Goal: Task Accomplishment & Management: Complete application form

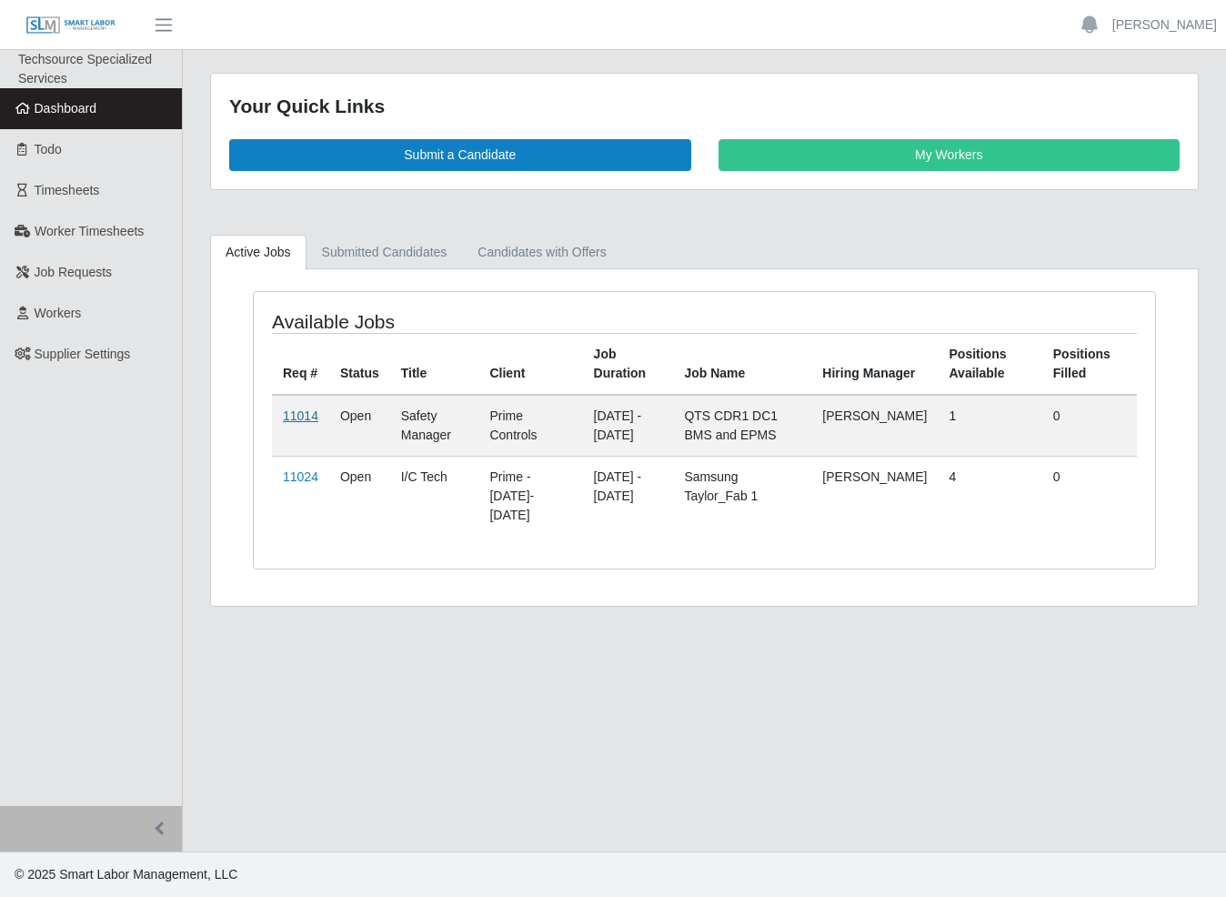
click at [295, 415] on link "11014" at bounding box center [300, 415] width 35 height 15
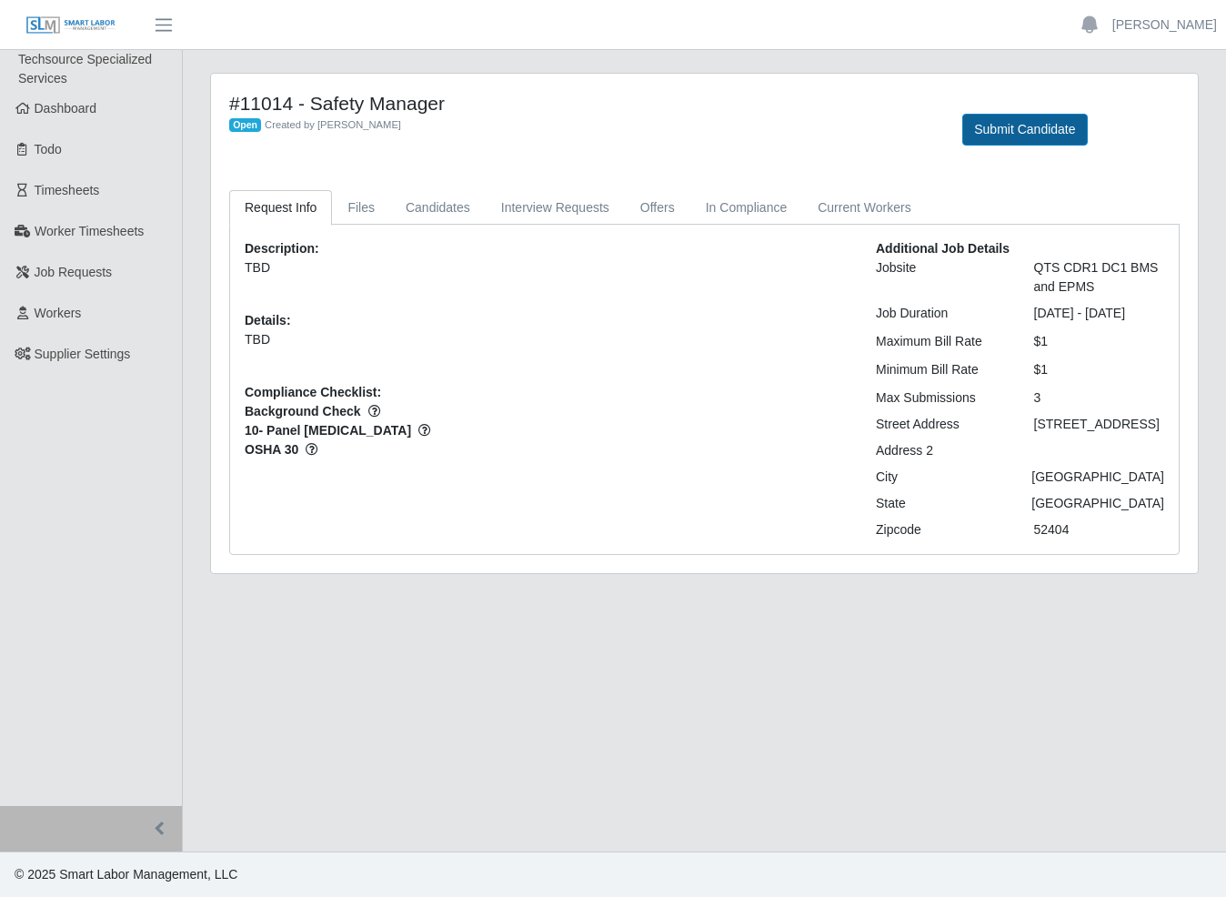
click at [997, 135] on button "Submit Candidate" at bounding box center [1024, 130] width 125 height 32
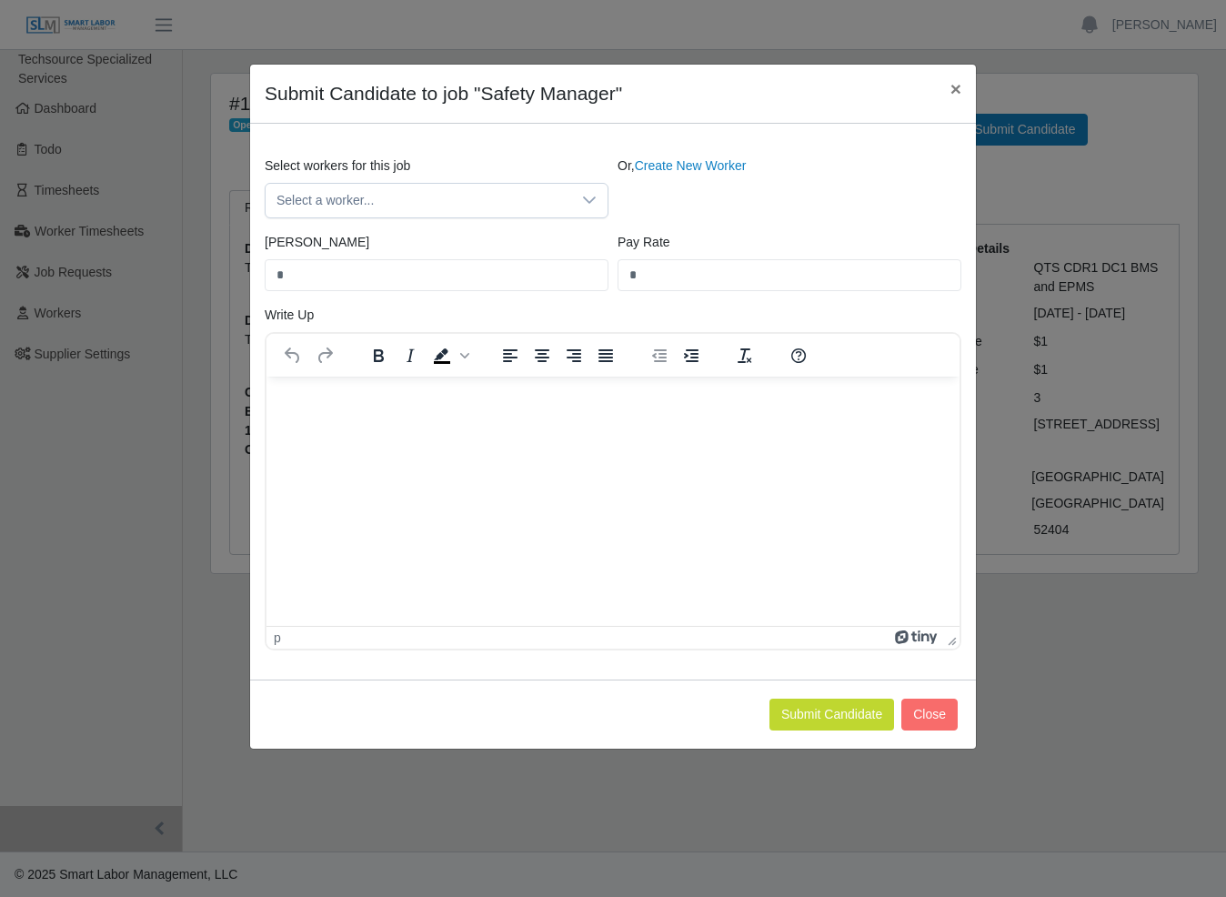
drag, startPoint x: 664, startPoint y: 169, endPoint x: 579, endPoint y: 223, distance: 100.9
click at [663, 169] on link "Create New Worker" at bounding box center [691, 165] width 112 height 15
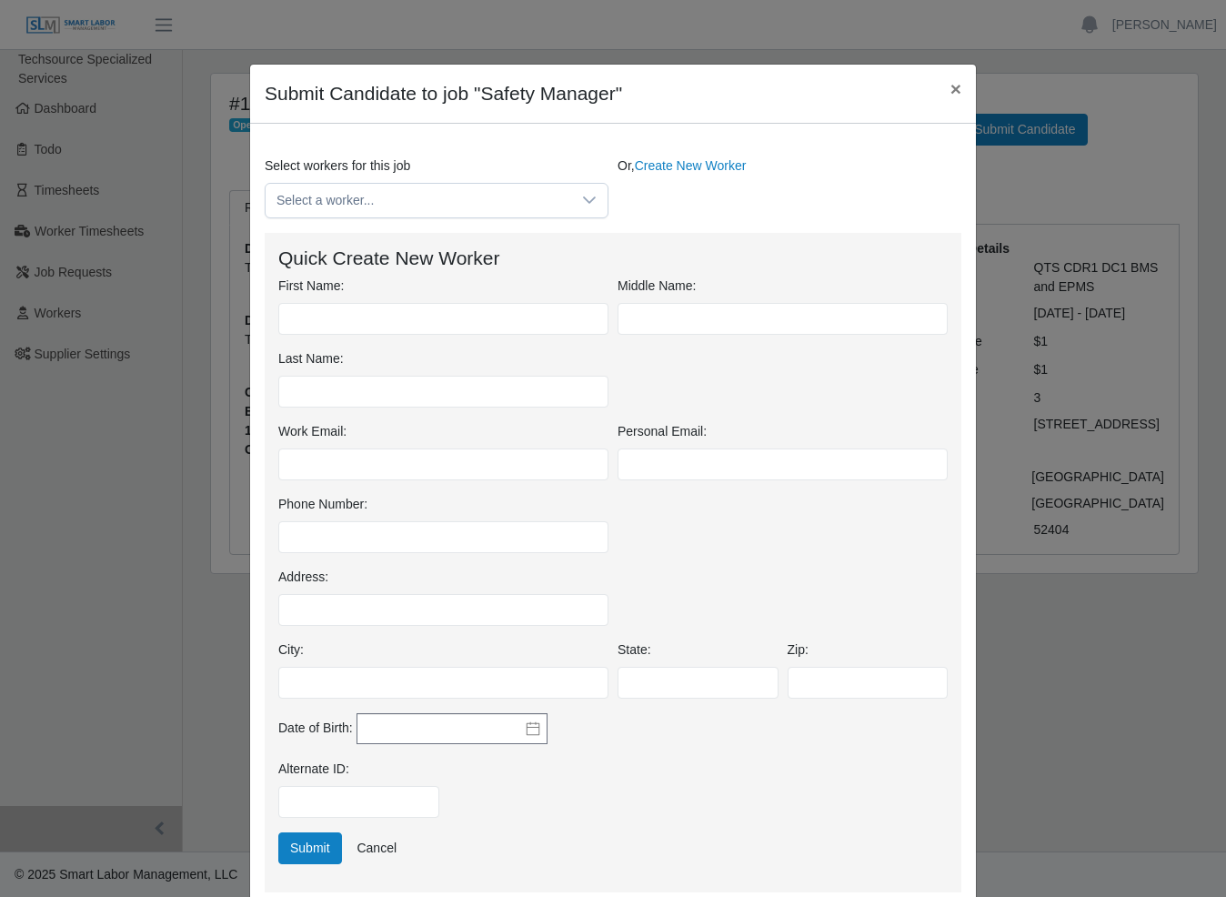
drag, startPoint x: 347, startPoint y: 337, endPoint x: 357, endPoint y: 324, distance: 16.9
click at [347, 337] on div "First Name: Middle Name: Last Name:" at bounding box center [613, 350] width 679 height 146
type input "*****"
type input "*********"
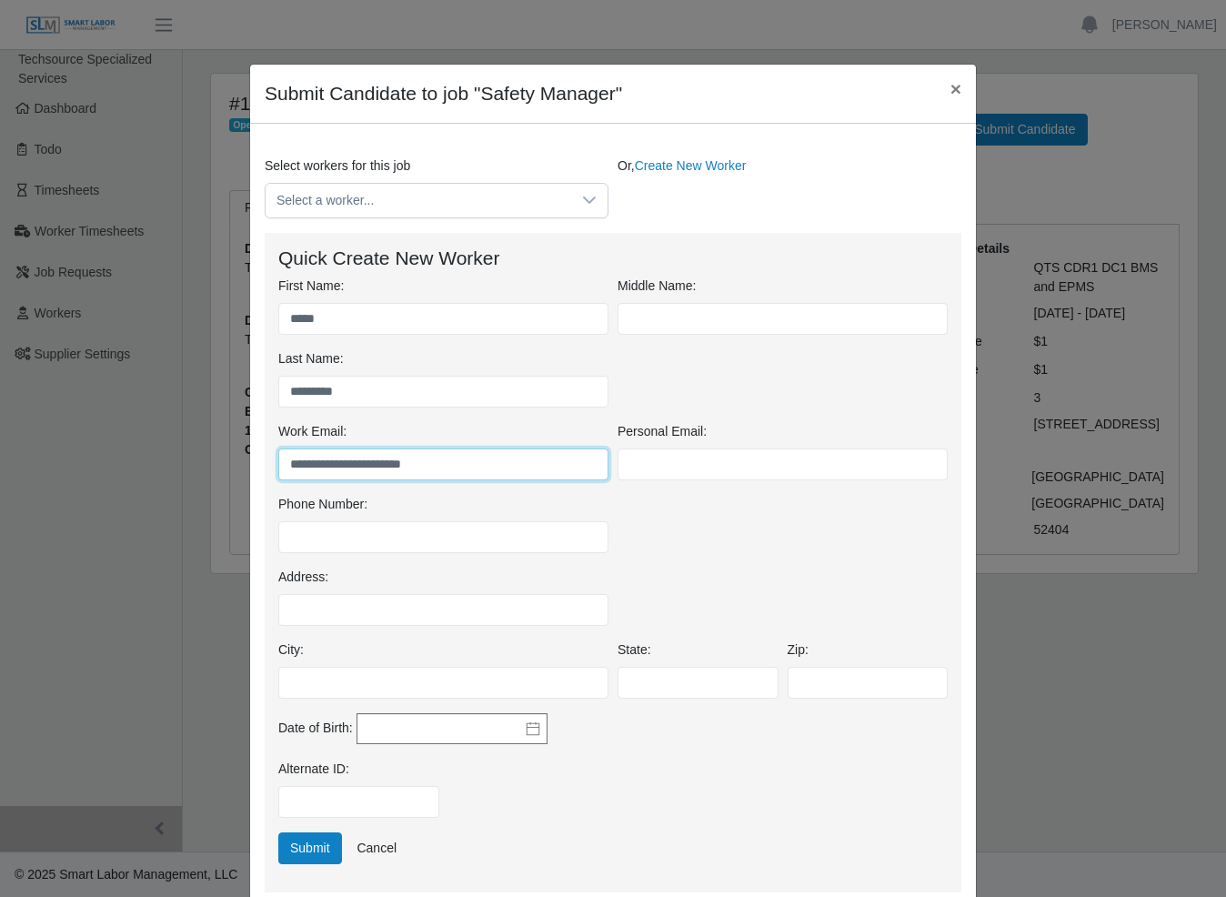
type input "**********"
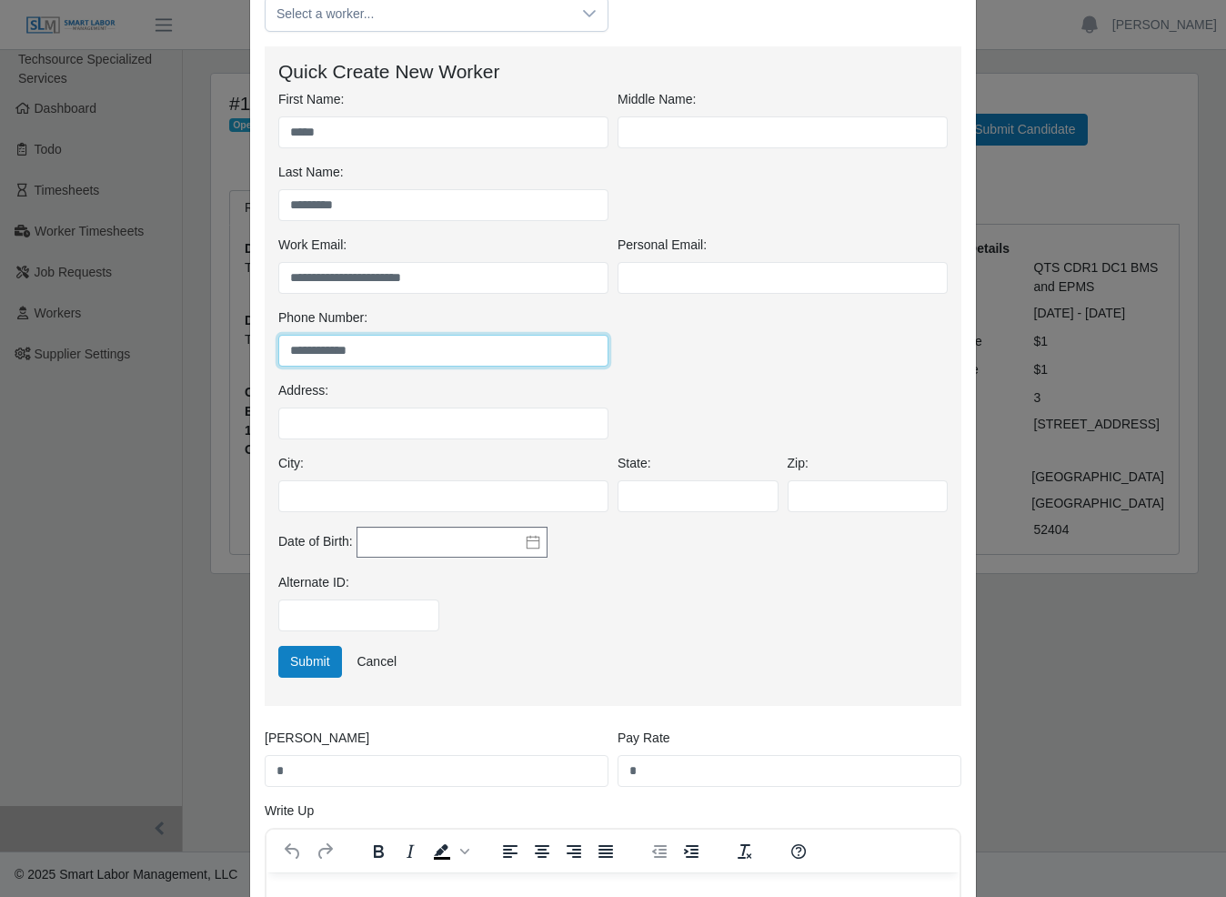
scroll to position [194, 0]
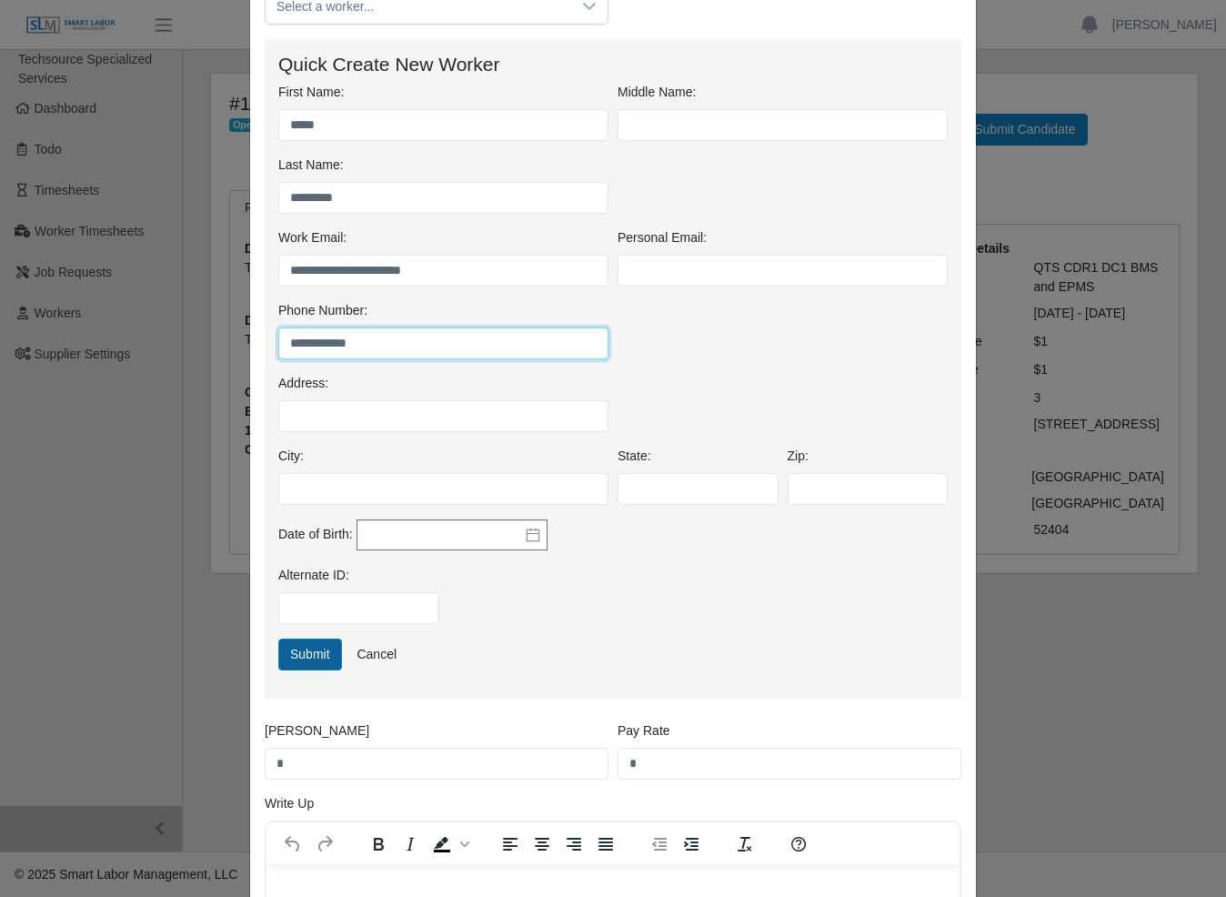
type input "**********"
drag, startPoint x: 306, startPoint y: 662, endPoint x: 307, endPoint y: 679, distance: 17.3
click at [306, 662] on button "Submit" at bounding box center [310, 655] width 64 height 32
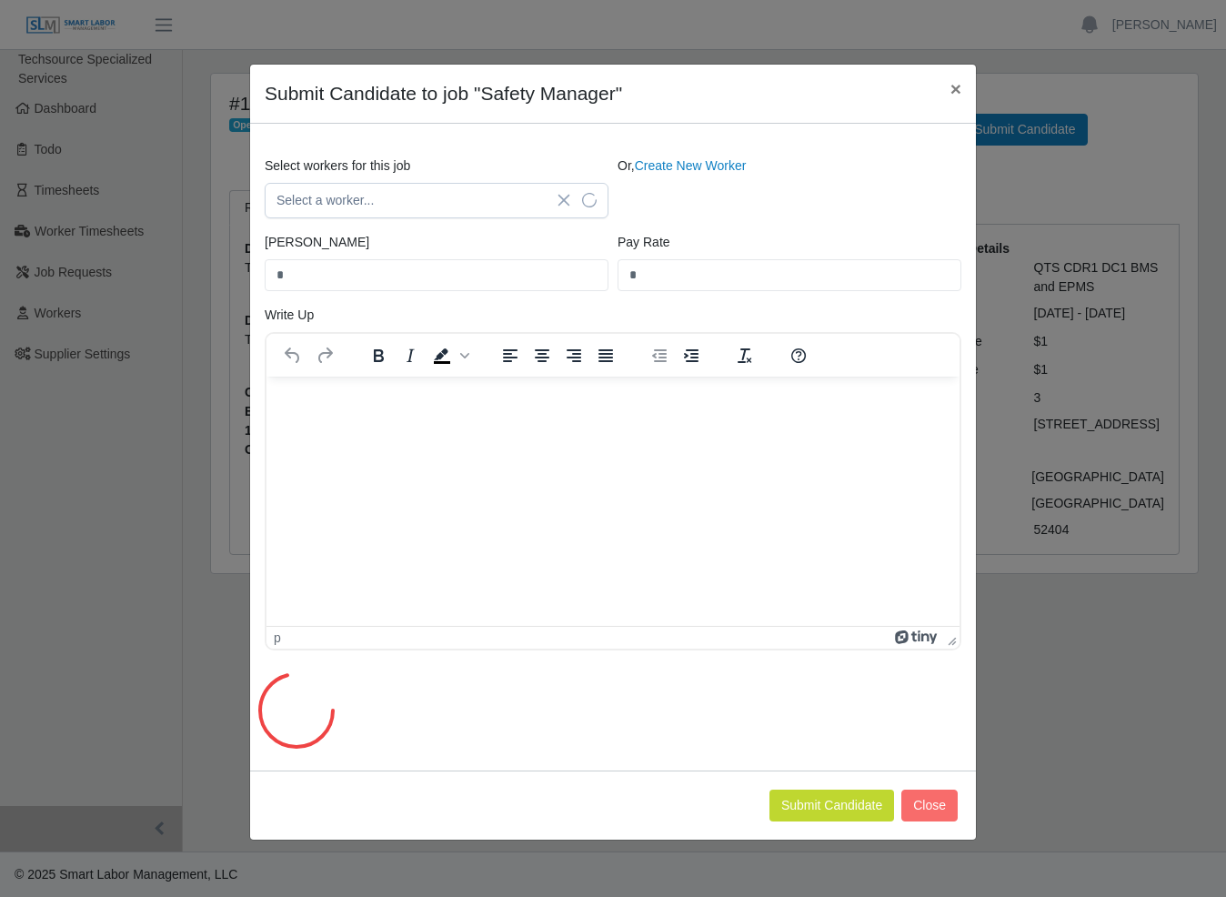
scroll to position [0, 0]
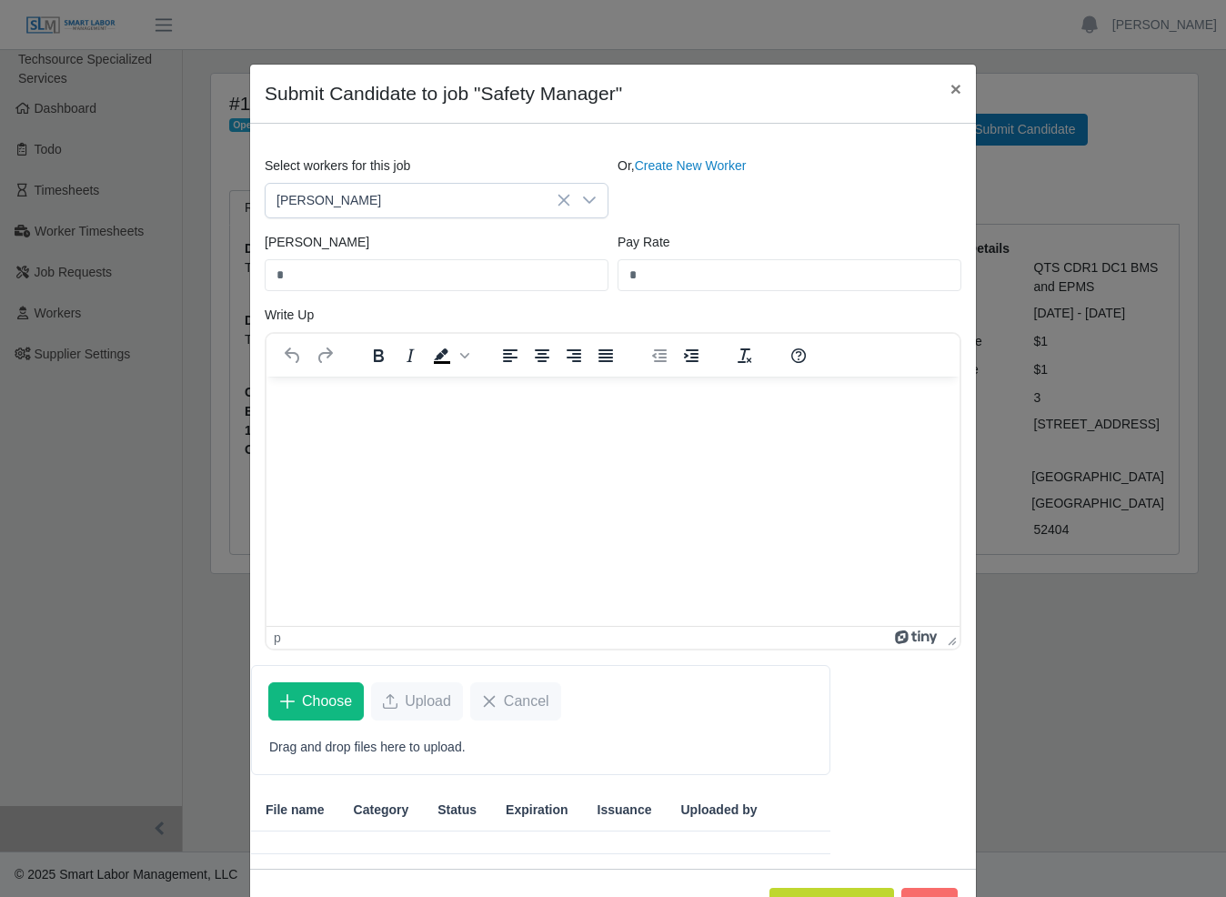
click at [363, 258] on div "Bill Rate *" at bounding box center [436, 262] width 353 height 58
click at [357, 273] on input "*" at bounding box center [437, 275] width 344 height 32
type input "**"
click at [413, 425] on html at bounding box center [613, 400] width 693 height 49
click at [319, 702] on span "Choose" at bounding box center [327, 701] width 50 height 22
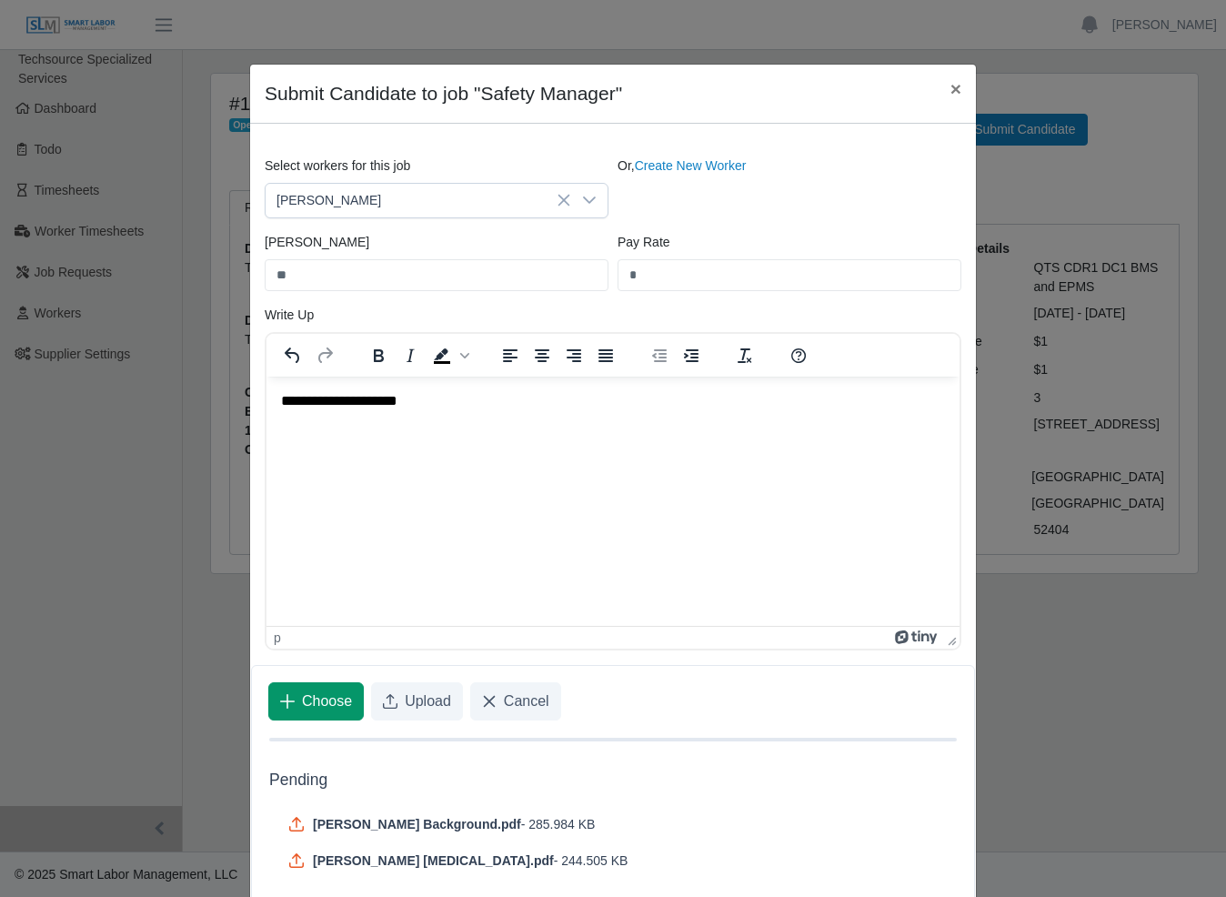
click at [326, 697] on span "Choose" at bounding box center [327, 701] width 50 height 22
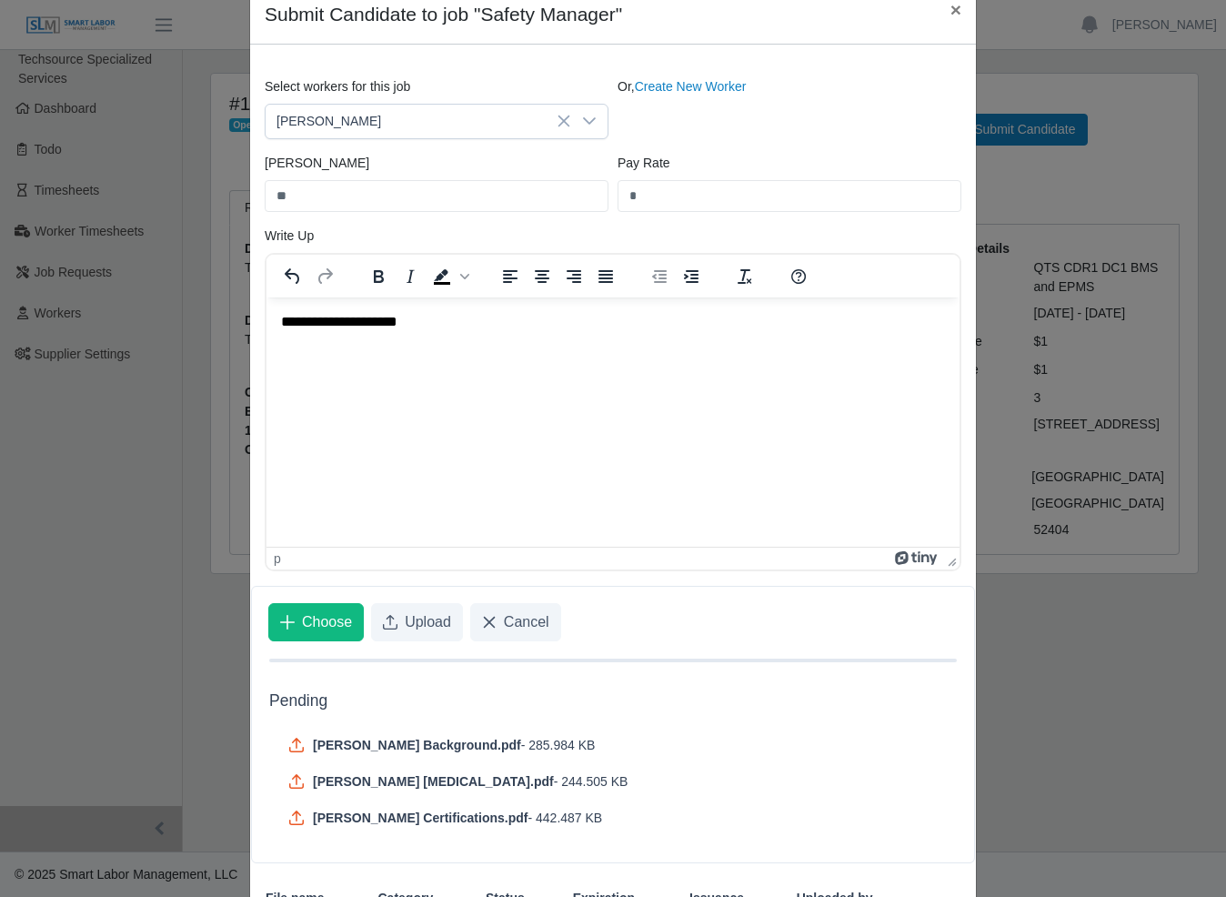
scroll to position [116, 0]
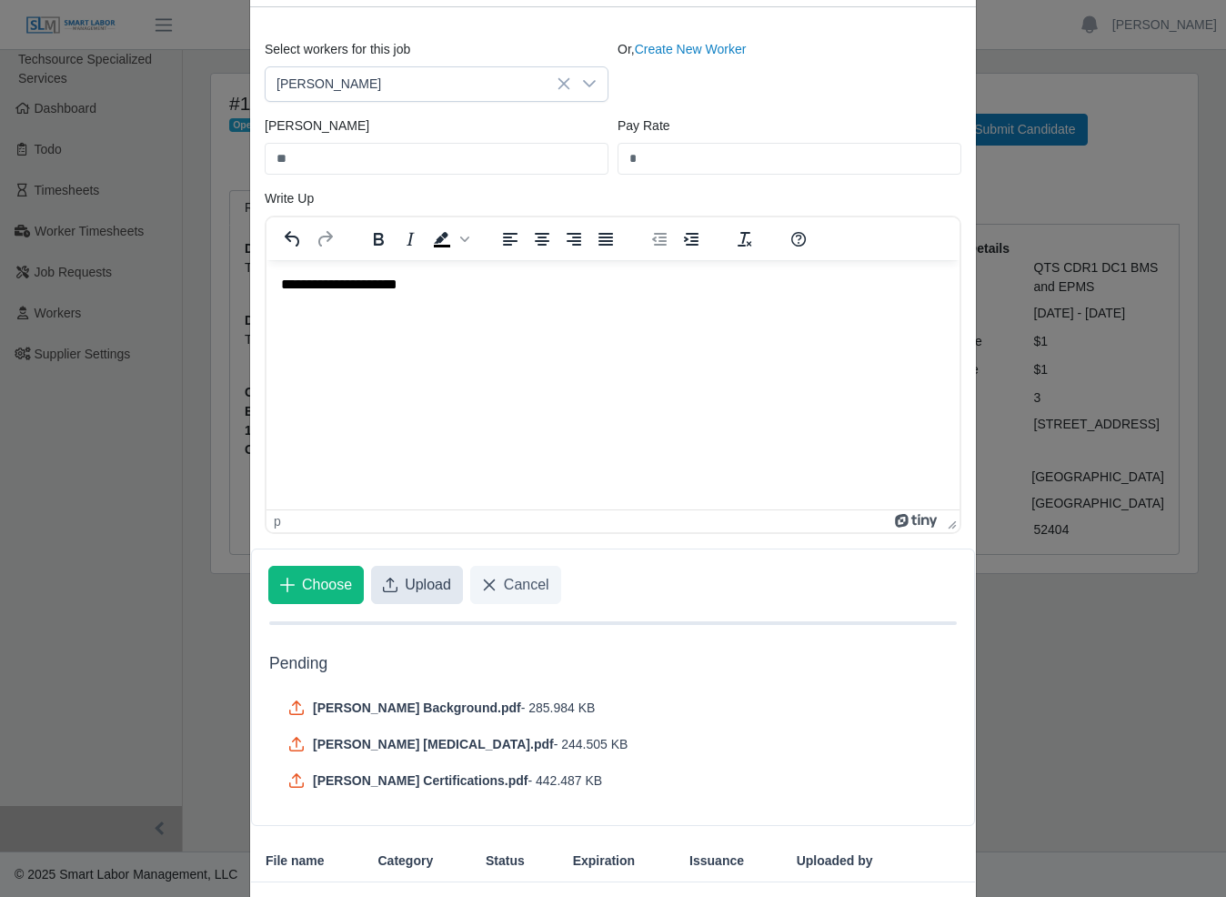
click at [424, 595] on button "Upload" at bounding box center [417, 585] width 92 height 38
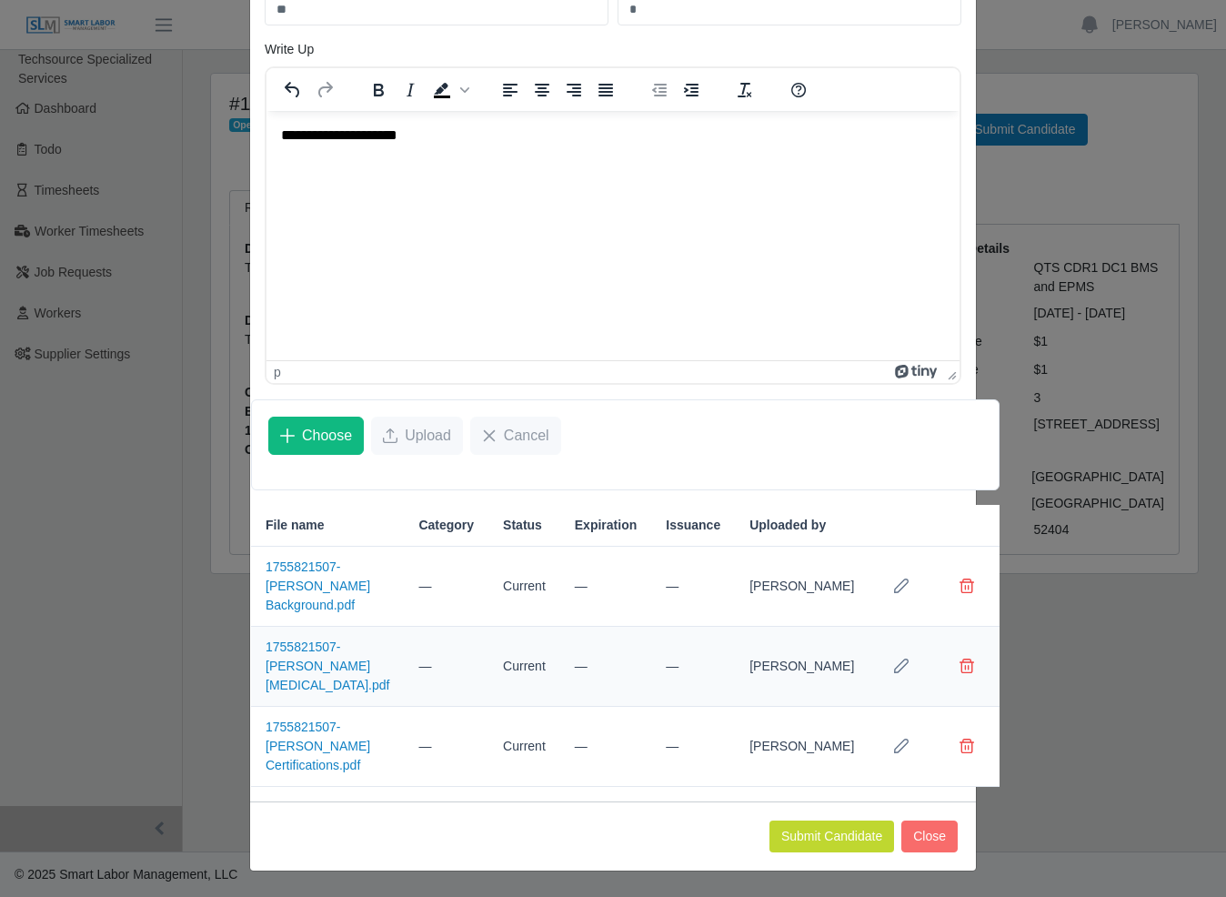
scroll to position [284, 0]
click at [783, 839] on button "Submit Candidate" at bounding box center [832, 836] width 125 height 32
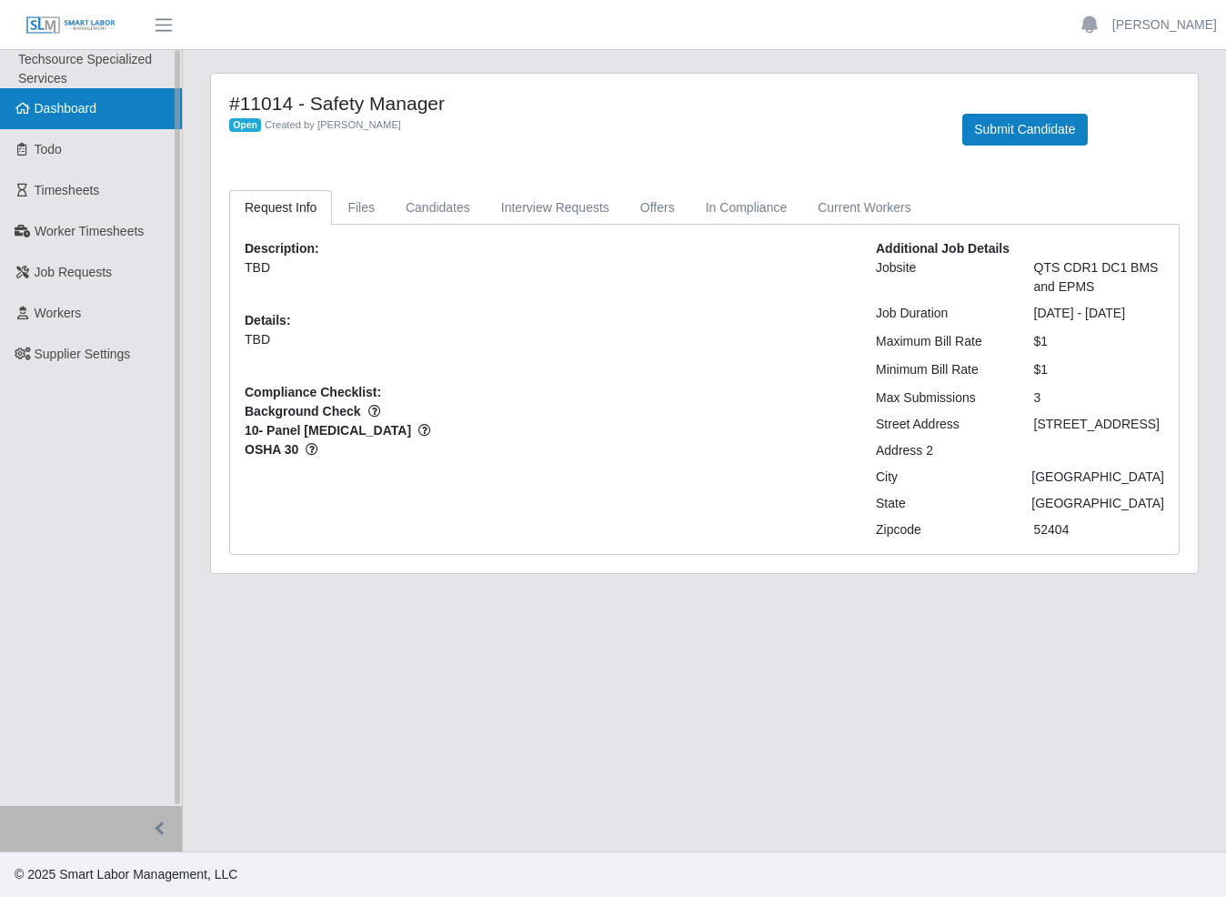
click at [73, 112] on span "Dashboard" at bounding box center [66, 108] width 63 height 15
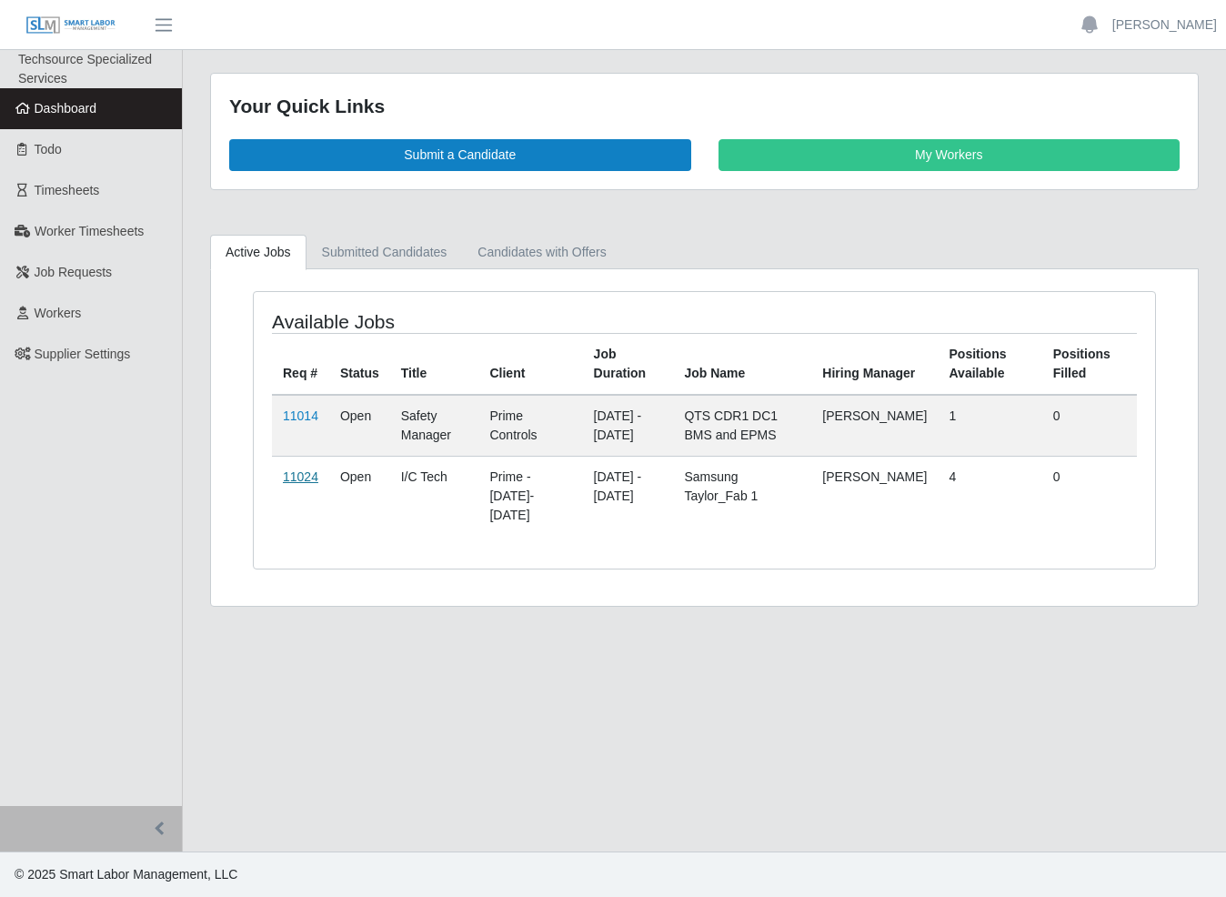
click at [300, 481] on link "11024" at bounding box center [300, 476] width 35 height 15
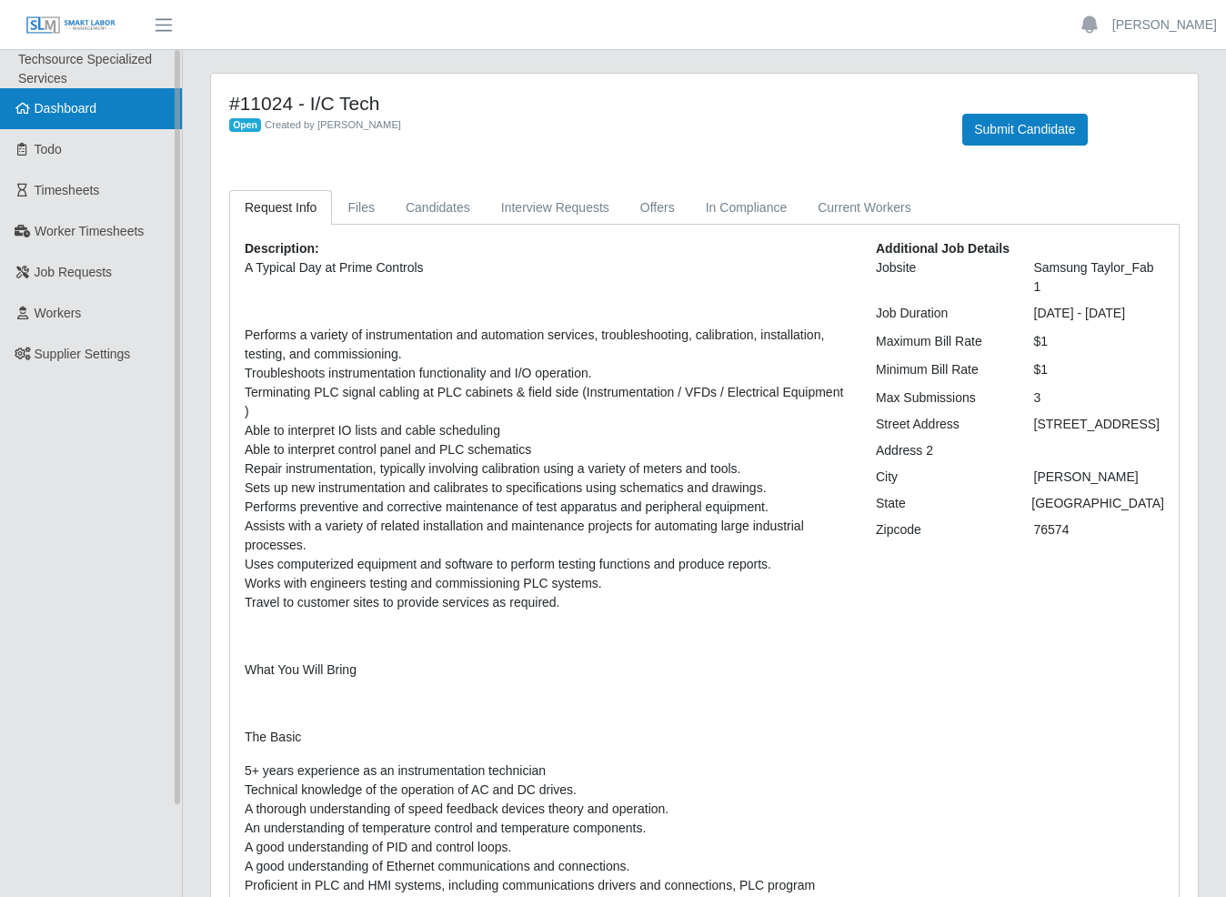
click at [37, 106] on span "Dashboard" at bounding box center [66, 108] width 63 height 15
